Goal: Transaction & Acquisition: Purchase product/service

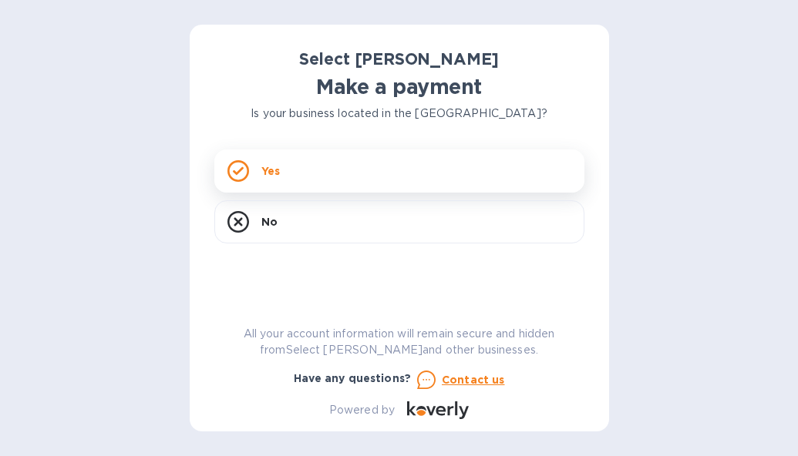
click at [382, 163] on div "Yes" at bounding box center [399, 171] width 370 height 43
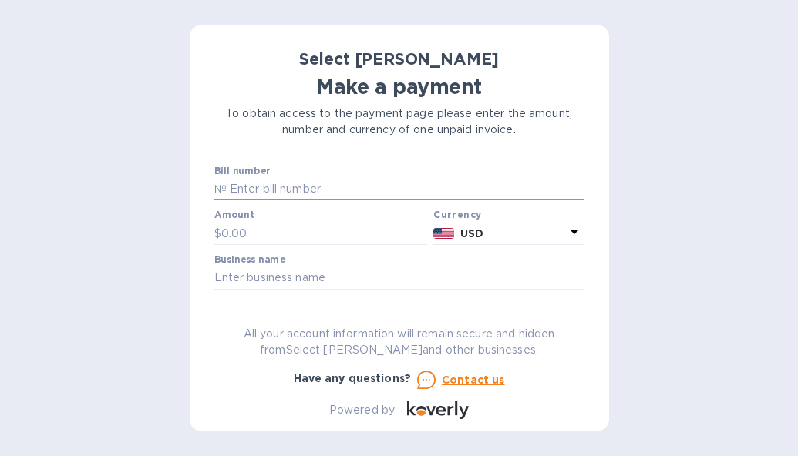
click at [333, 190] on input "text" at bounding box center [406, 189] width 358 height 23
paste input "SS-259031"
type input "SS-259031"
click at [268, 233] on input "text" at bounding box center [324, 233] width 207 height 23
type input "556.92"
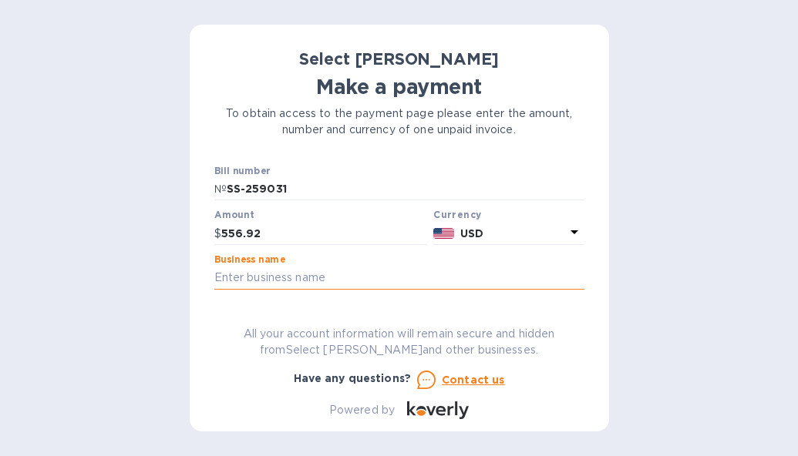
click at [265, 281] on input "text" at bounding box center [399, 278] width 370 height 23
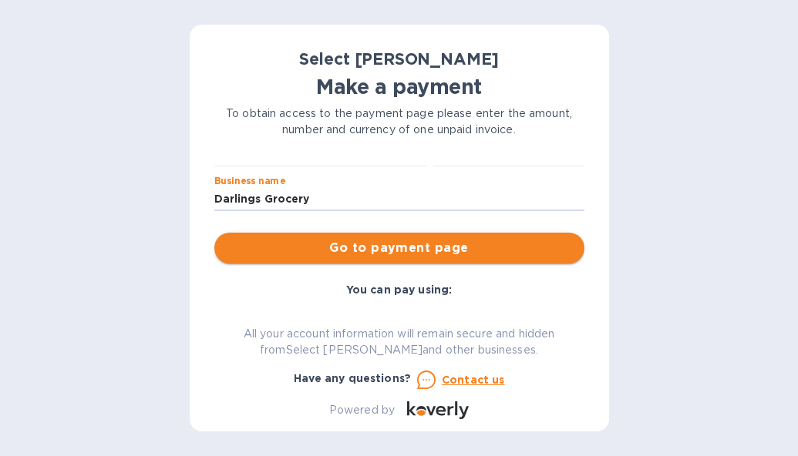
scroll to position [80, 0]
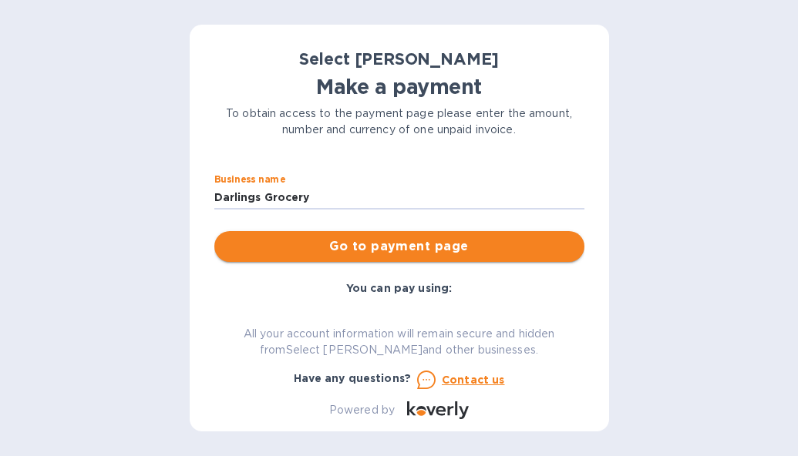
type input "Darlings Grocery"
click at [407, 249] on span "Go to payment page" at bounding box center [399, 246] width 345 height 19
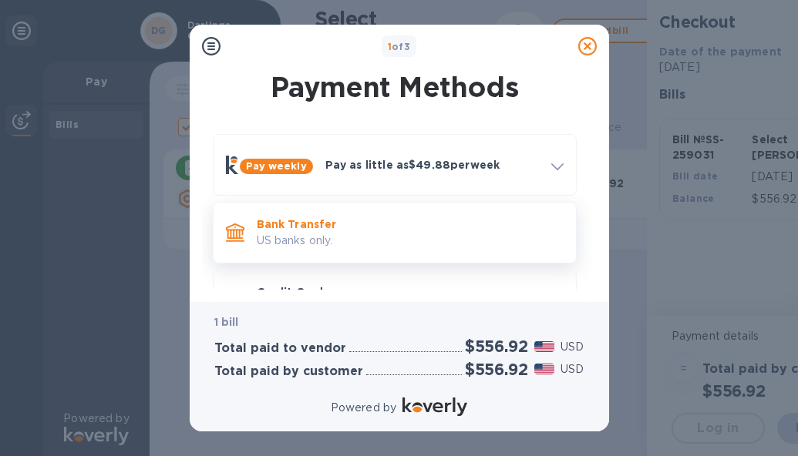
click at [421, 246] on p "US banks only." at bounding box center [410, 241] width 307 height 16
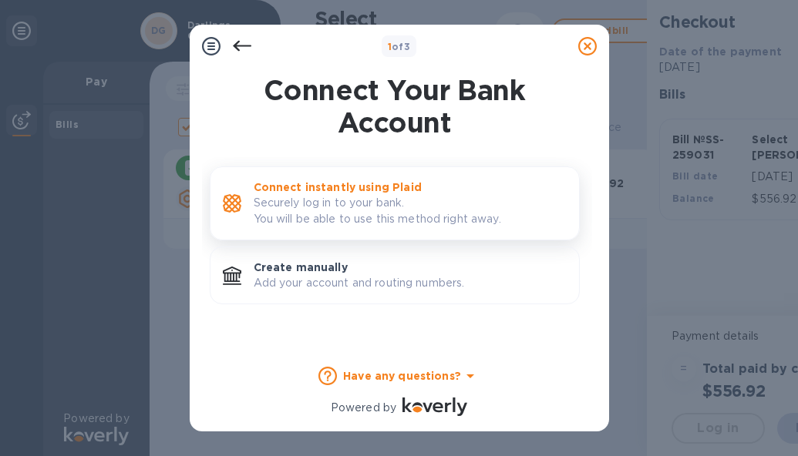
click at [411, 210] on p "Securely log in to your bank. You will be able to use this method right away." at bounding box center [410, 211] width 313 height 32
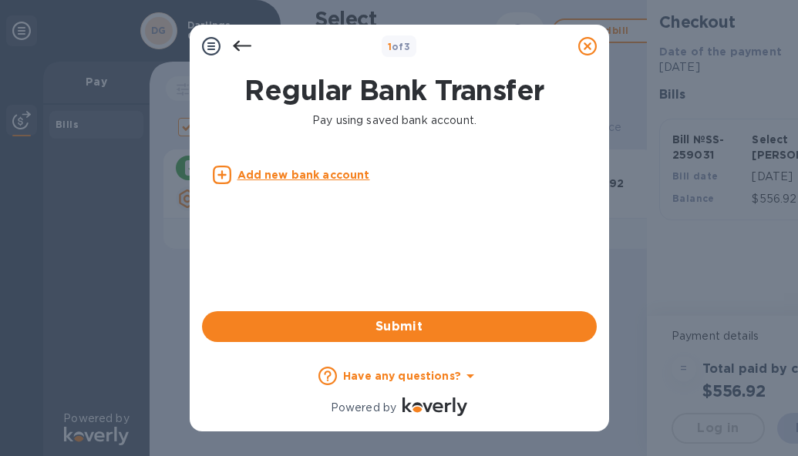
click at [325, 180] on body "1 of 3 Regular Bank Transfer Pay using saved bank account. Add new bank account…" at bounding box center [399, 228] width 798 height 456
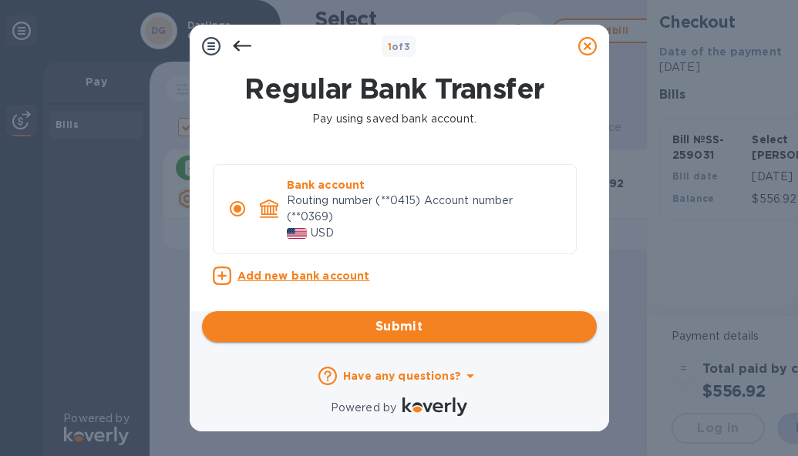
click at [412, 328] on span "Submit" at bounding box center [399, 327] width 370 height 19
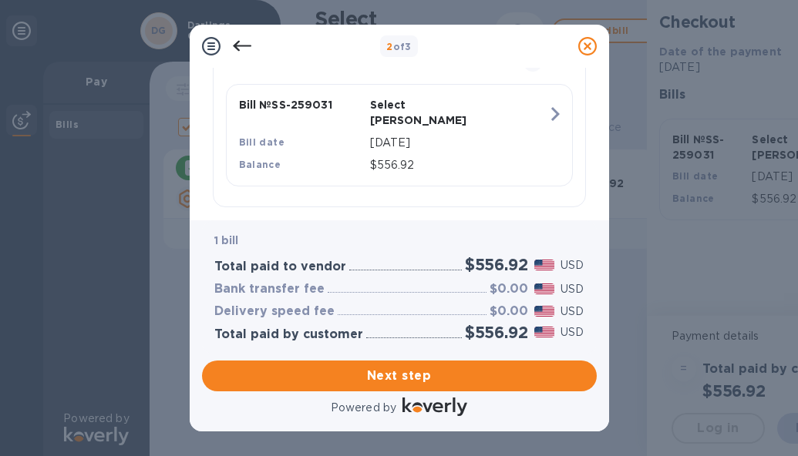
scroll to position [379, 0]
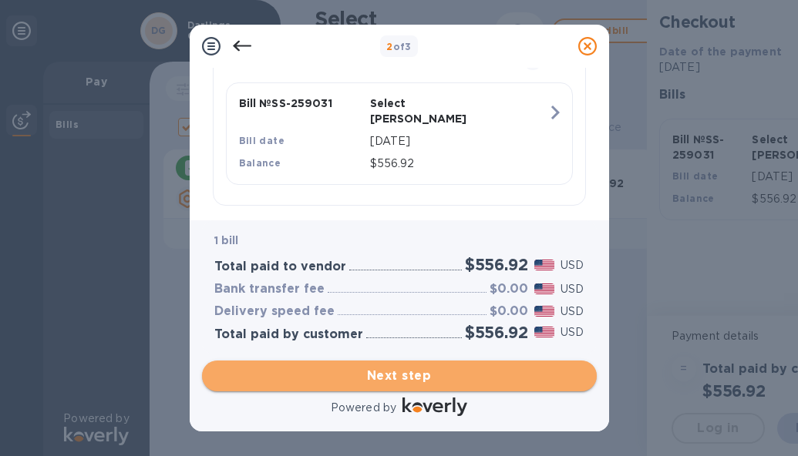
click at [395, 376] on span "Next step" at bounding box center [399, 376] width 370 height 19
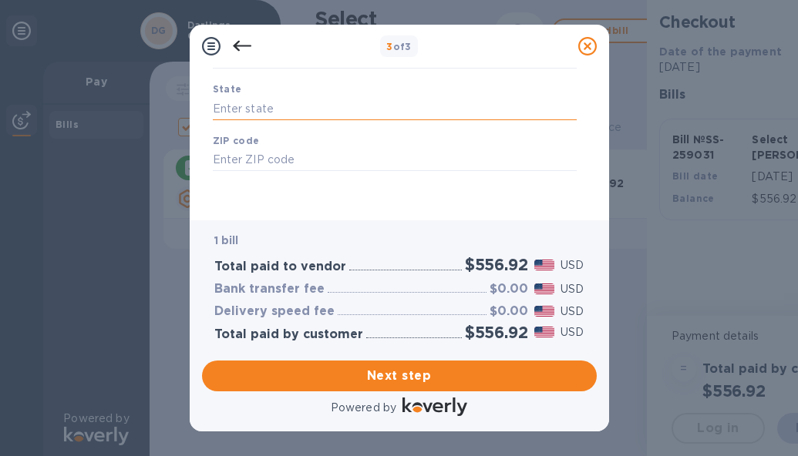
click at [264, 107] on input "text" at bounding box center [395, 108] width 364 height 23
type input "WI"
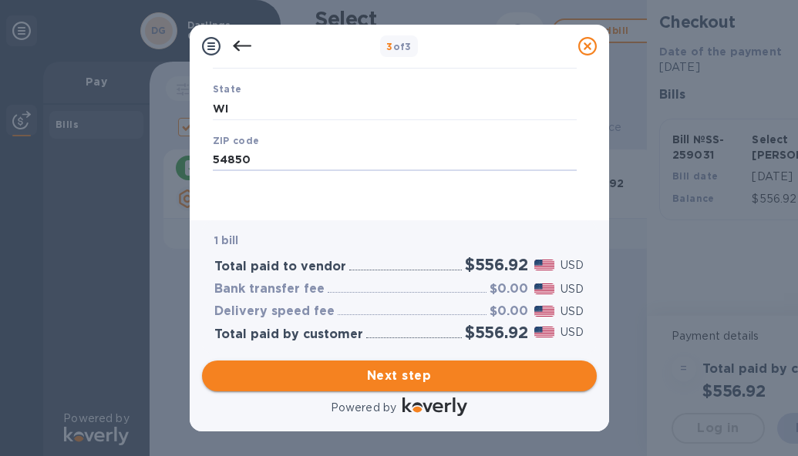
type input "54850"
click at [400, 369] on span "Next step" at bounding box center [399, 376] width 370 height 19
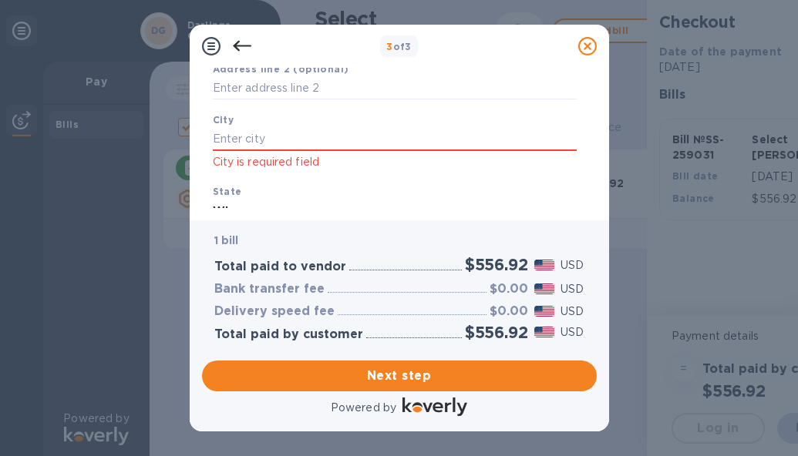
scroll to position [177, 0]
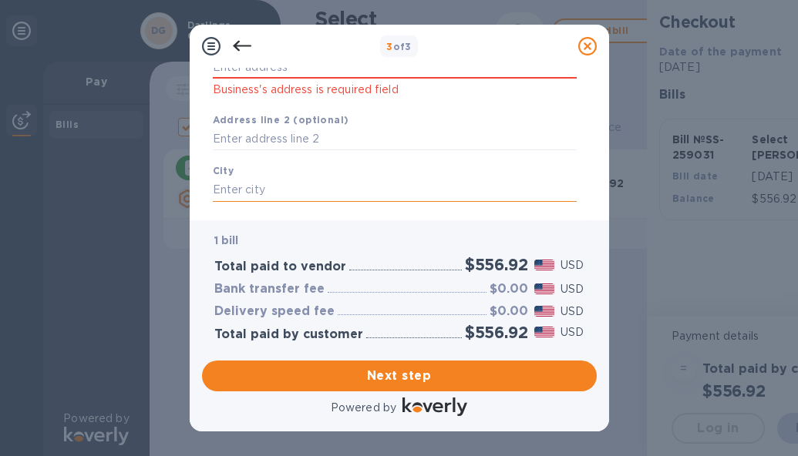
click at [264, 181] on input "text" at bounding box center [395, 190] width 364 height 23
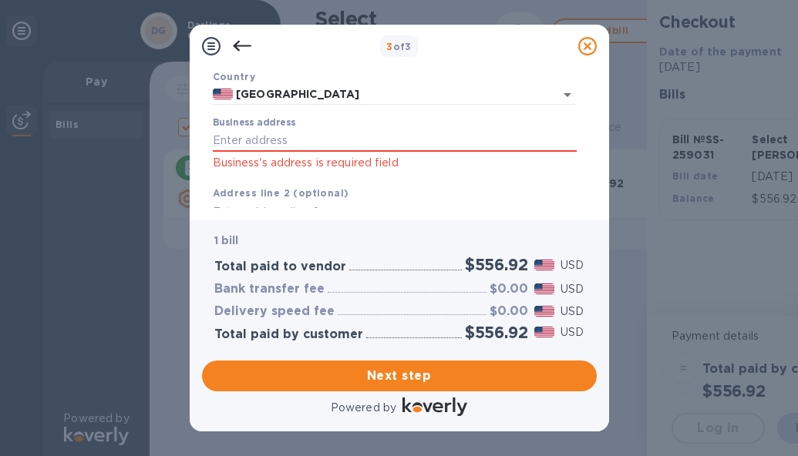
scroll to position [81, 0]
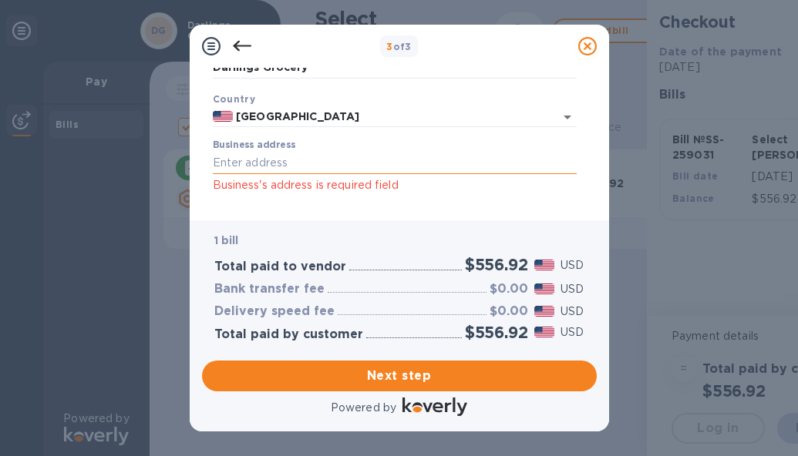
type input "La Pointe"
click at [293, 167] on input "Business address" at bounding box center [395, 163] width 364 height 23
type input "[STREET_ADDRESS]"
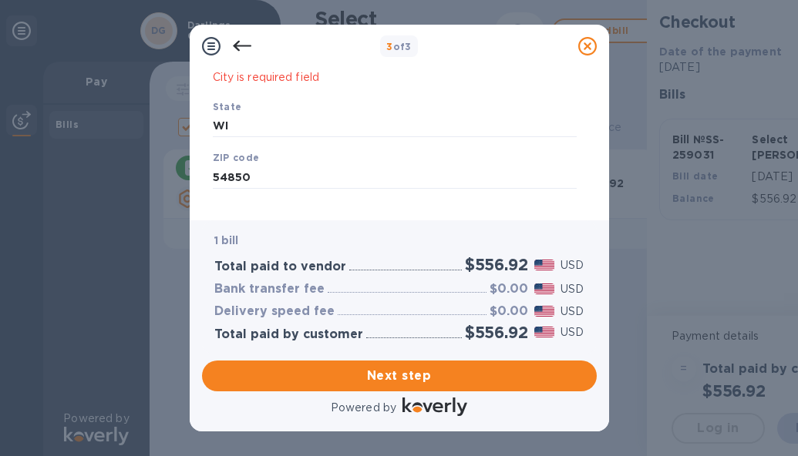
scroll to position [331, 0]
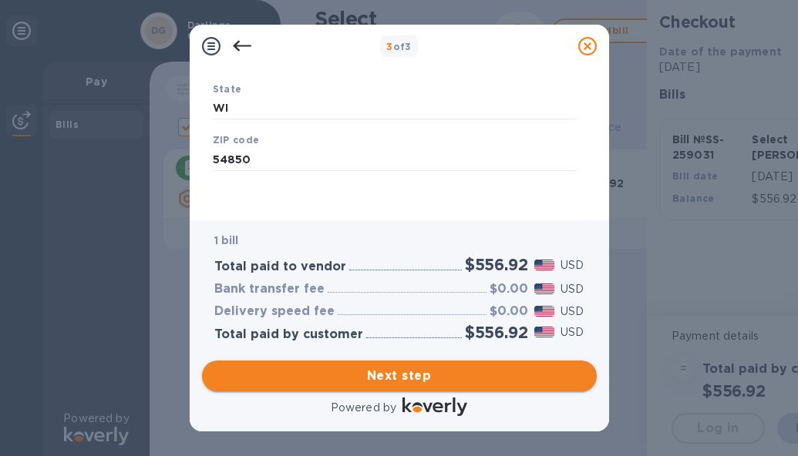
click at [443, 380] on span "Next step" at bounding box center [399, 376] width 370 height 19
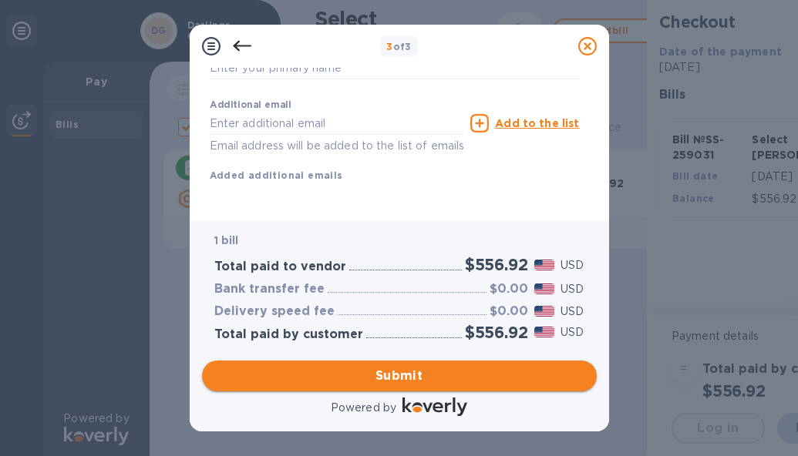
click at [409, 368] on span "Submit" at bounding box center [399, 376] width 370 height 19
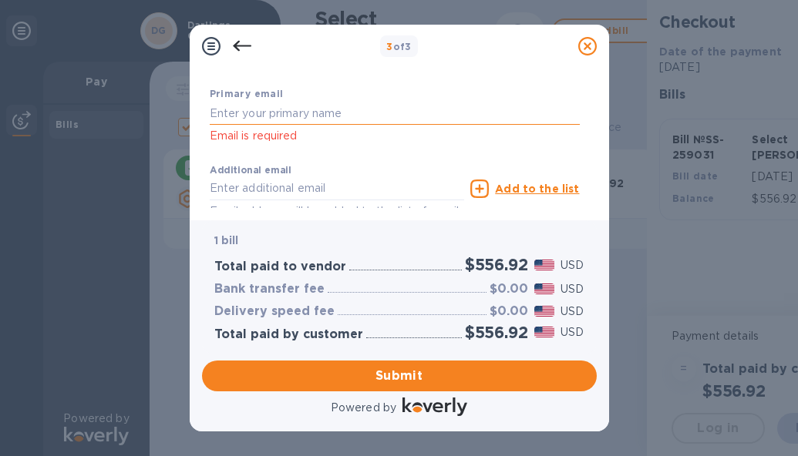
click at [303, 116] on input "text" at bounding box center [395, 113] width 370 height 23
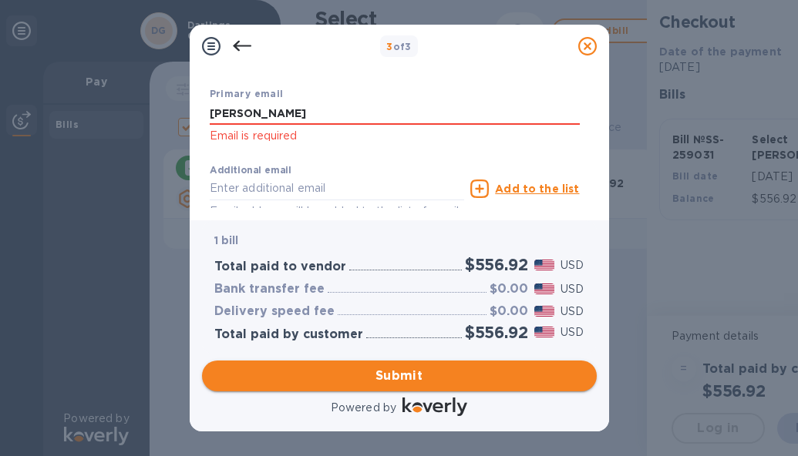
click at [402, 370] on span "Submit" at bounding box center [399, 376] width 370 height 19
drag, startPoint x: 310, startPoint y: 118, endPoint x: 187, endPoint y: 117, distance: 123.3
click at [180, 117] on div "3 of 3 Payment Contact Information First name First name is a required field La…" at bounding box center [399, 228] width 798 height 456
type input "[EMAIL_ADDRESS][DOMAIN_NAME]"
click at [455, 362] on button "Submit" at bounding box center [399, 376] width 395 height 31
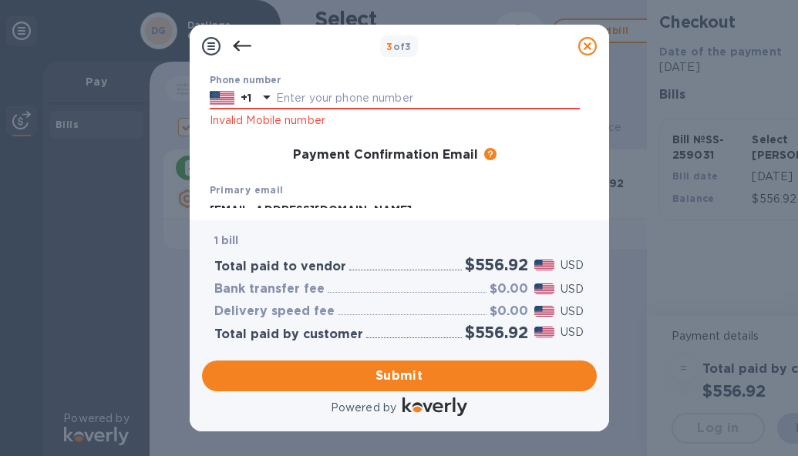
scroll to position [214, 0]
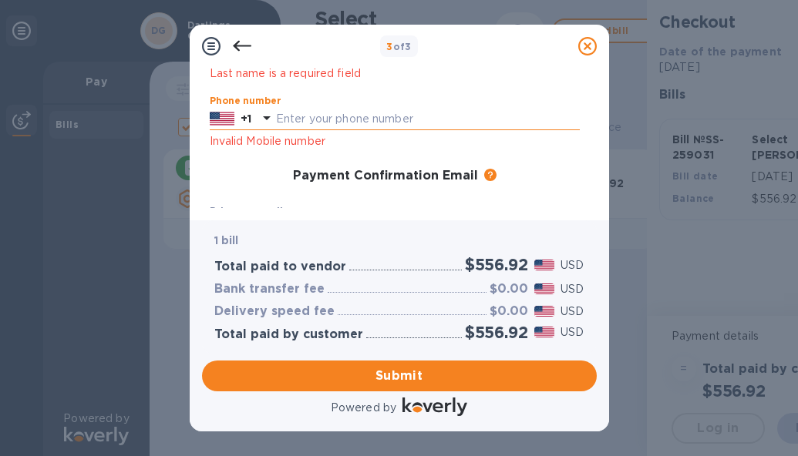
click at [338, 117] on input "text" at bounding box center [428, 119] width 304 height 23
type input "6128107040"
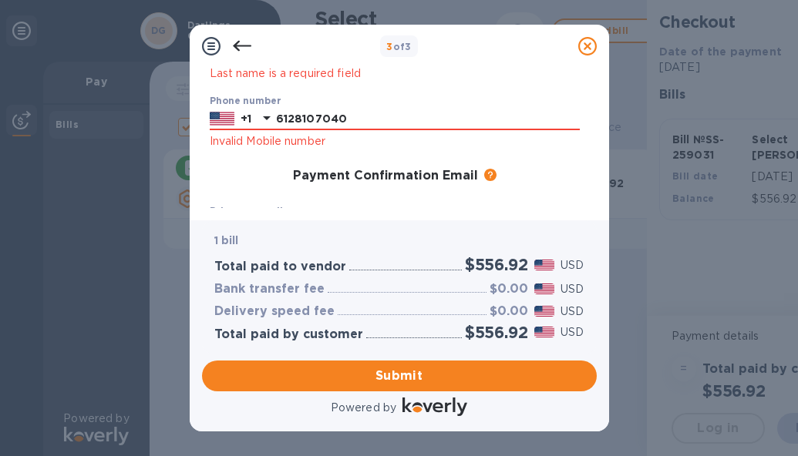
click at [408, 87] on div "Last name Last name is a required field" at bounding box center [395, 54] width 382 height 72
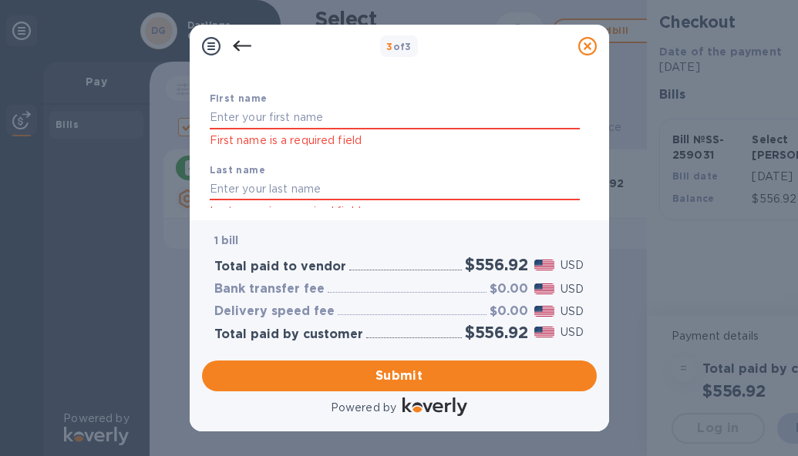
scroll to position [71, 0]
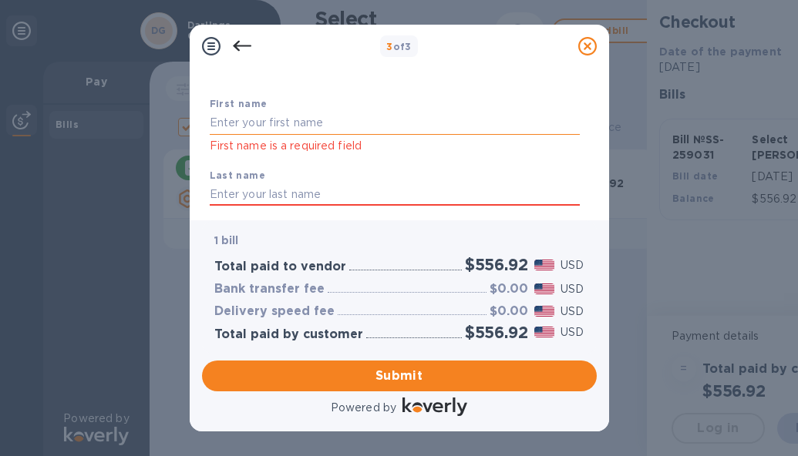
click at [311, 120] on input "text" at bounding box center [395, 123] width 370 height 23
type input "Lauren"
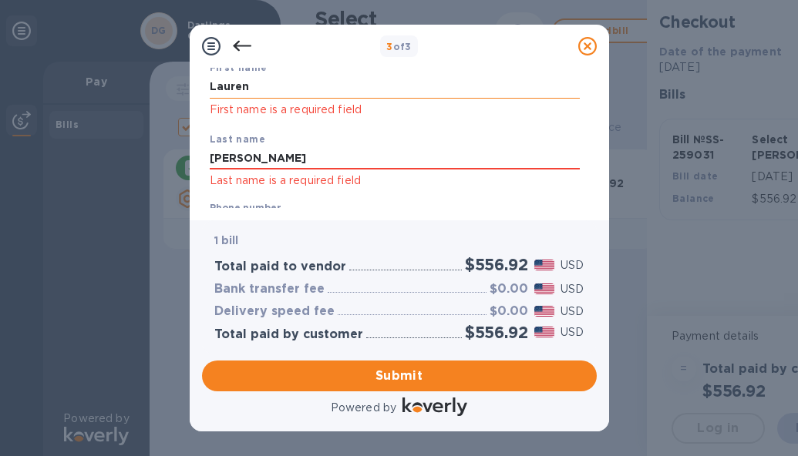
scroll to position [0, 0]
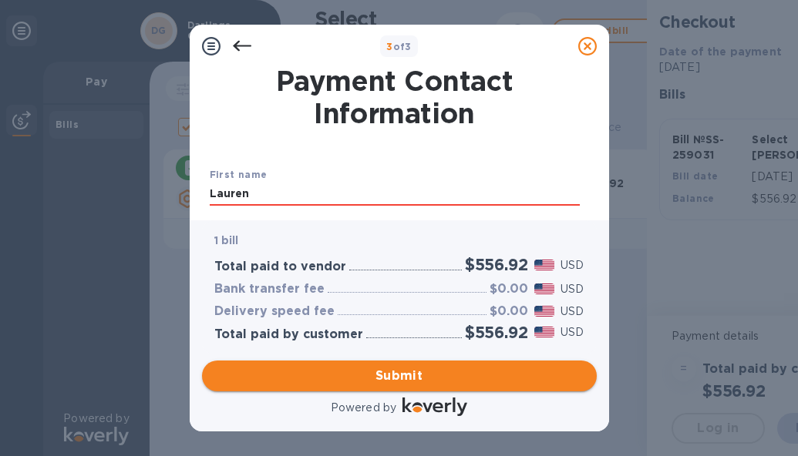
type input "[PERSON_NAME]"
click at [537, 374] on span "Submit" at bounding box center [399, 376] width 370 height 19
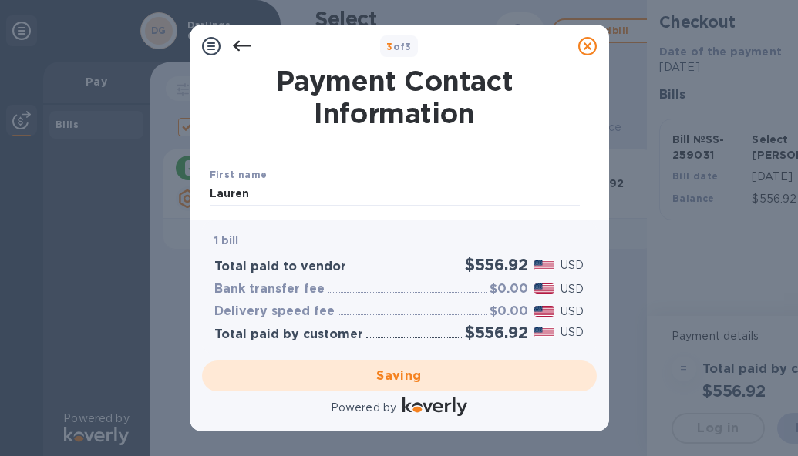
checkbox input "false"
